Goal: Find specific page/section: Find specific page/section

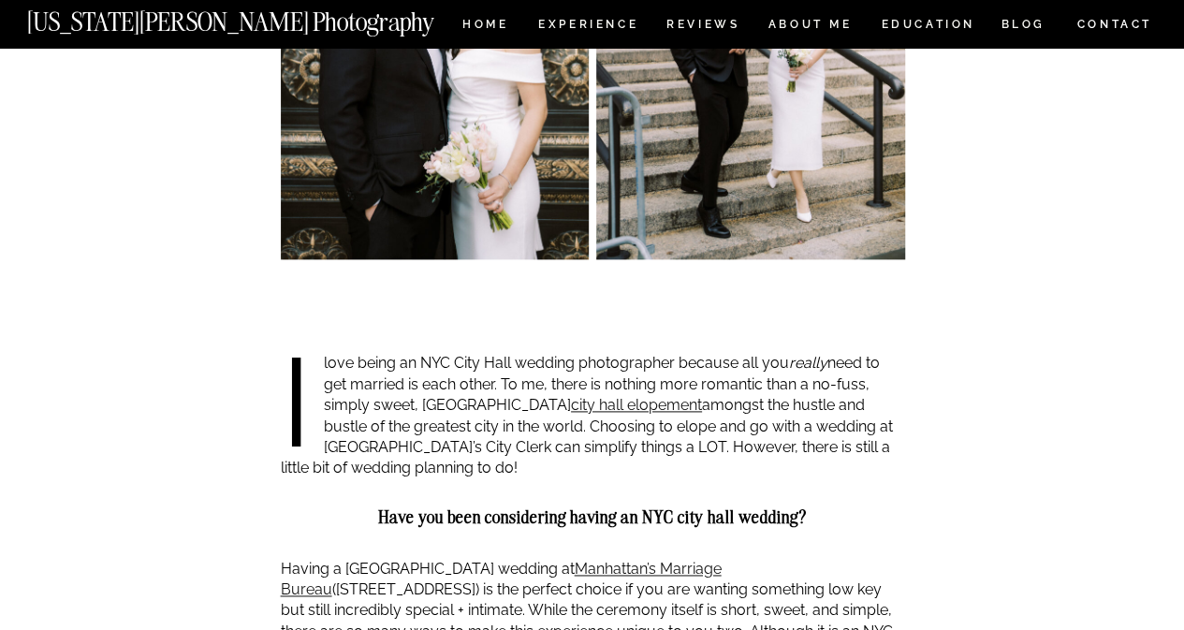
scroll to position [1015, 0]
click at [779, 22] on nav "ABOUT ME" at bounding box center [810, 27] width 85 height 16
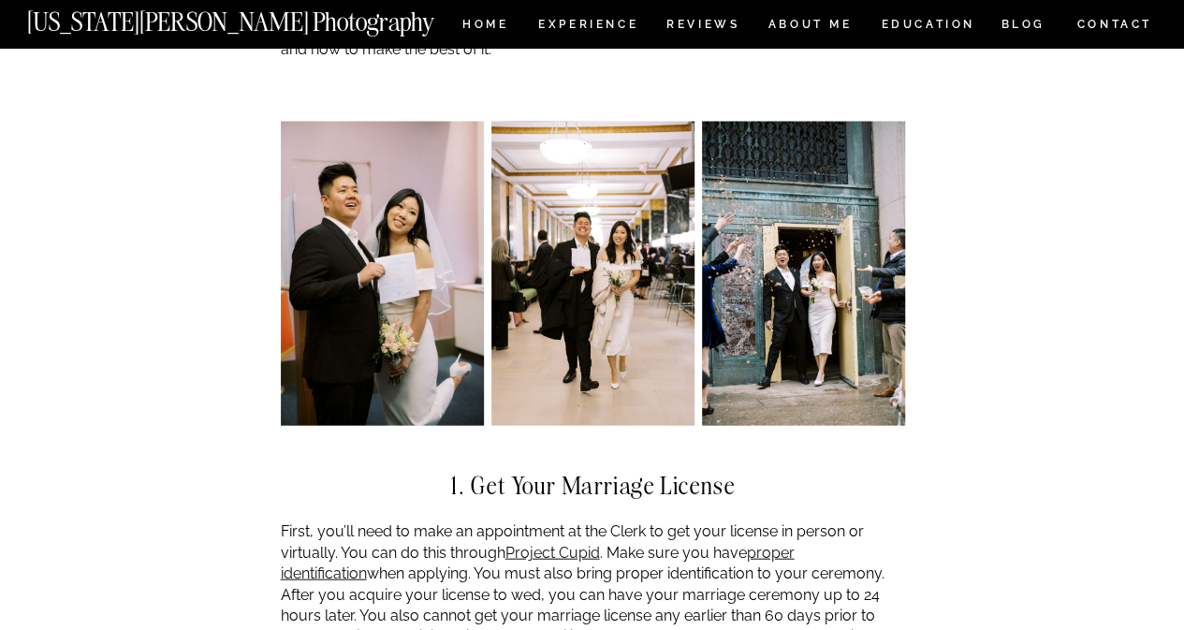
scroll to position [1837, 0]
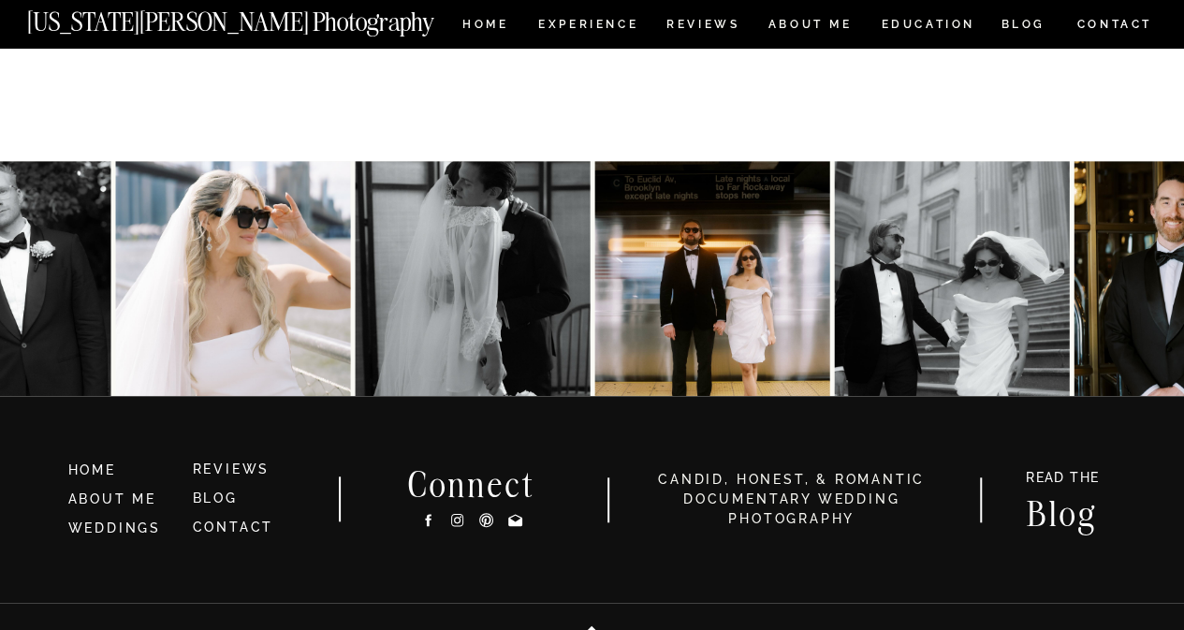
scroll to position [4114, 0]
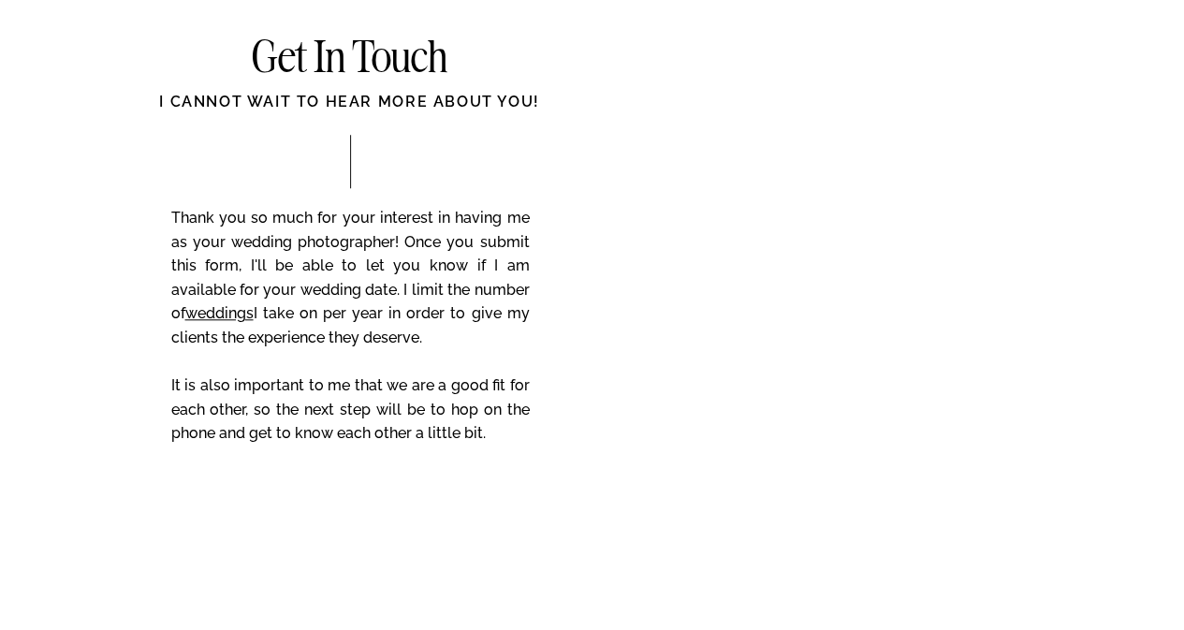
scroll to position [7872, 0]
